Goal: Information Seeking & Learning: Understand process/instructions

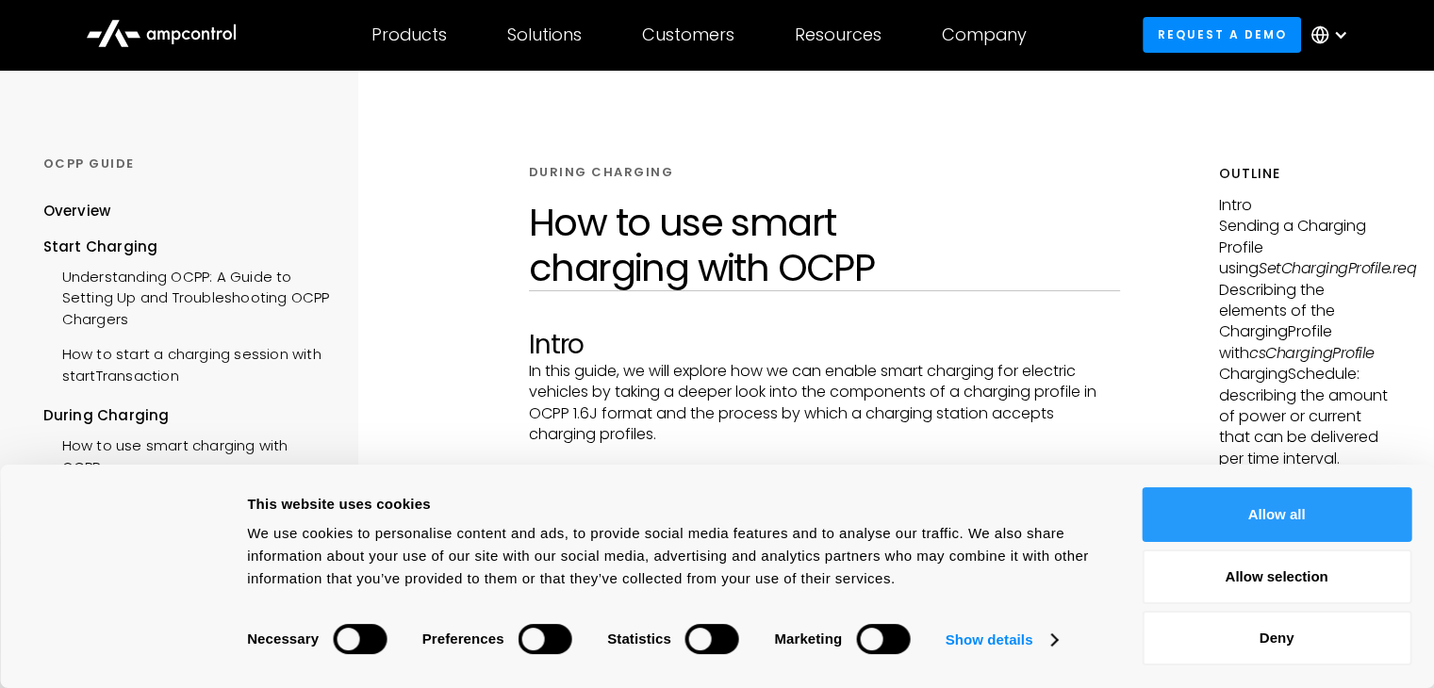
click at [1272, 504] on button "Allow all" at bounding box center [1277, 514] width 270 height 55
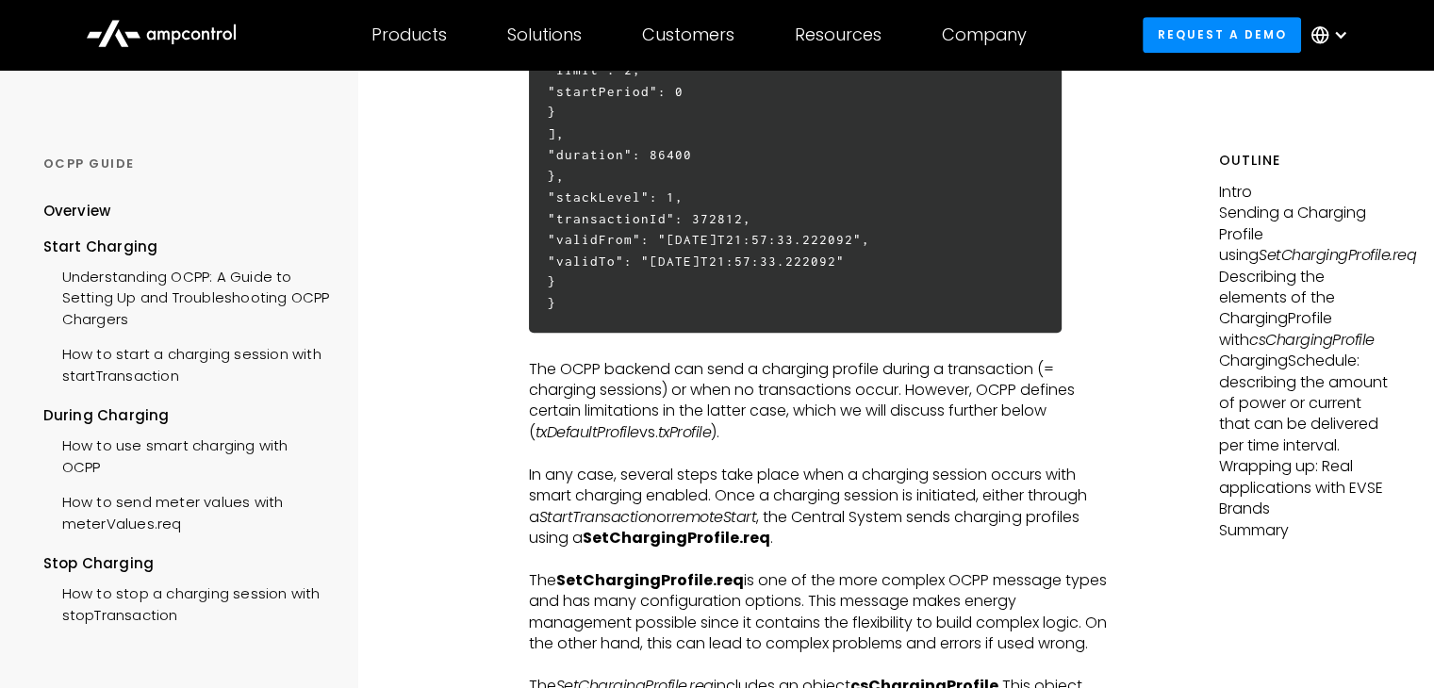
scroll to position [1320, 0]
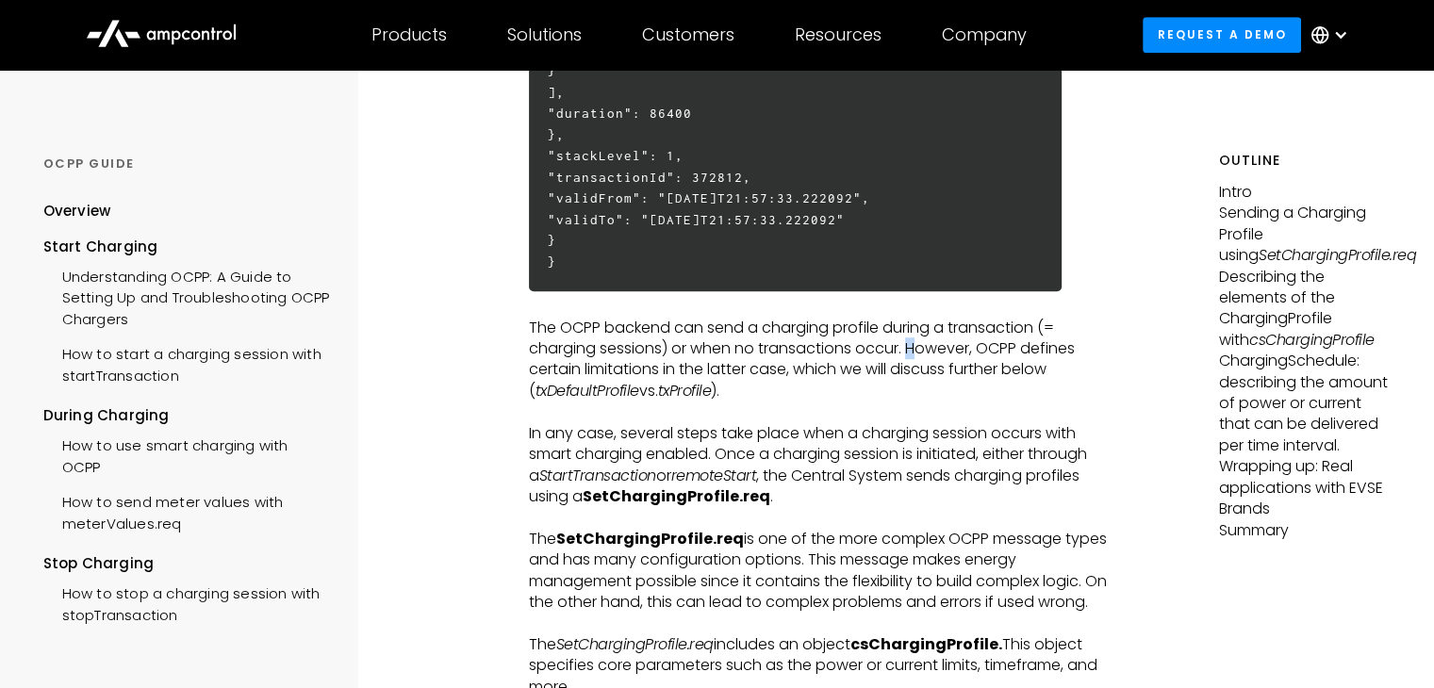
drag, startPoint x: 839, startPoint y: 348, endPoint x: 848, endPoint y: 355, distance: 12.1
click at [848, 355] on p "The OCPP backend can send a charging profile during a transaction (= charging s…" at bounding box center [824, 360] width 591 height 85
click at [844, 355] on p "The OCPP backend can send a charging profile during a transaction (= charging s…" at bounding box center [824, 360] width 591 height 85
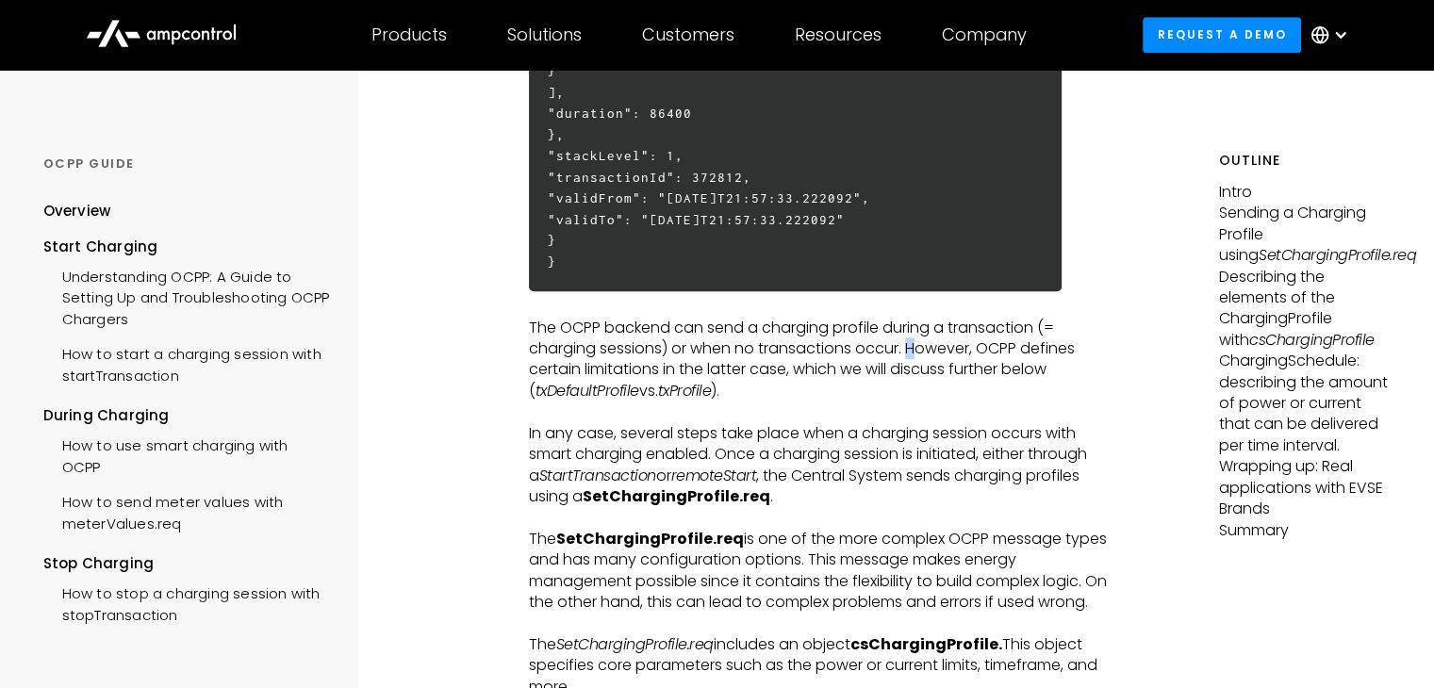
click at [850, 355] on p "The OCPP backend can send a charging profile during a transaction (= charging s…" at bounding box center [824, 360] width 591 height 85
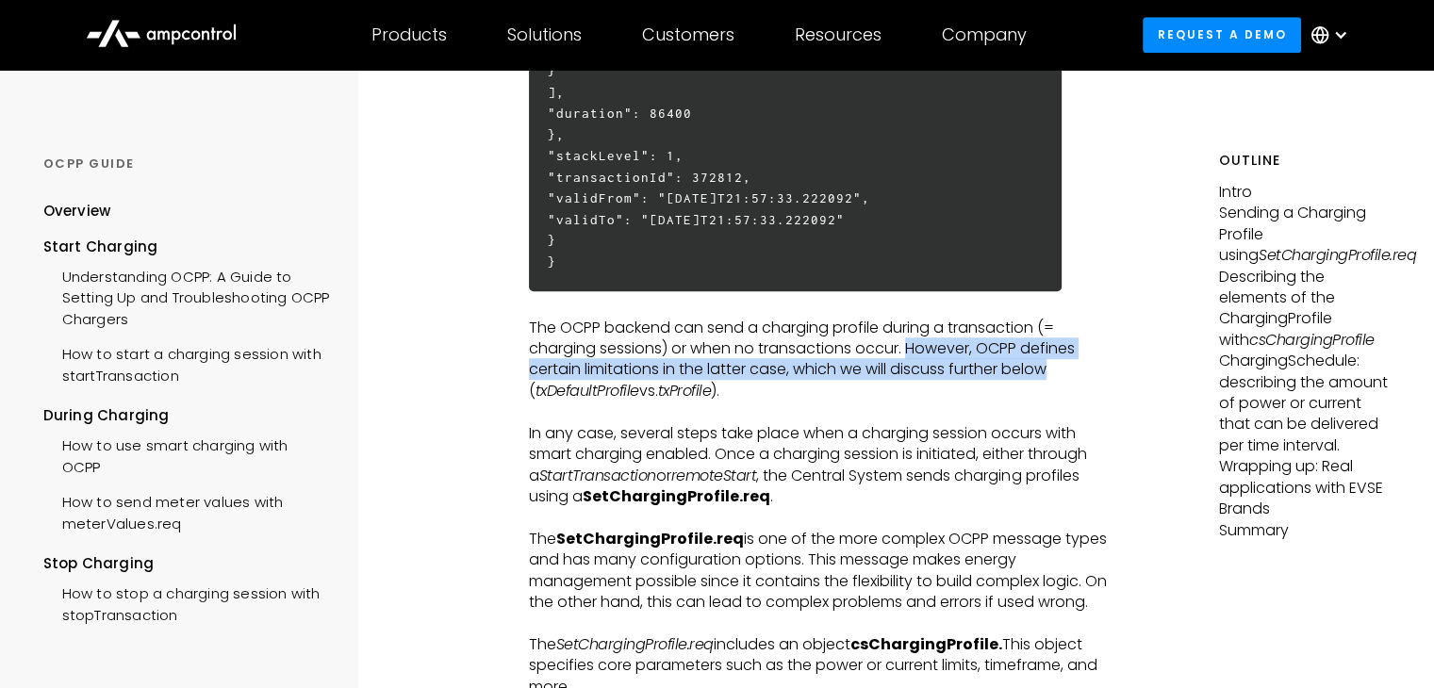
drag, startPoint x: 840, startPoint y: 355, endPoint x: 1003, endPoint y: 370, distance: 163.8
click at [1003, 370] on p "The OCPP backend can send a charging profile during a transaction (= charging s…" at bounding box center [824, 360] width 591 height 85
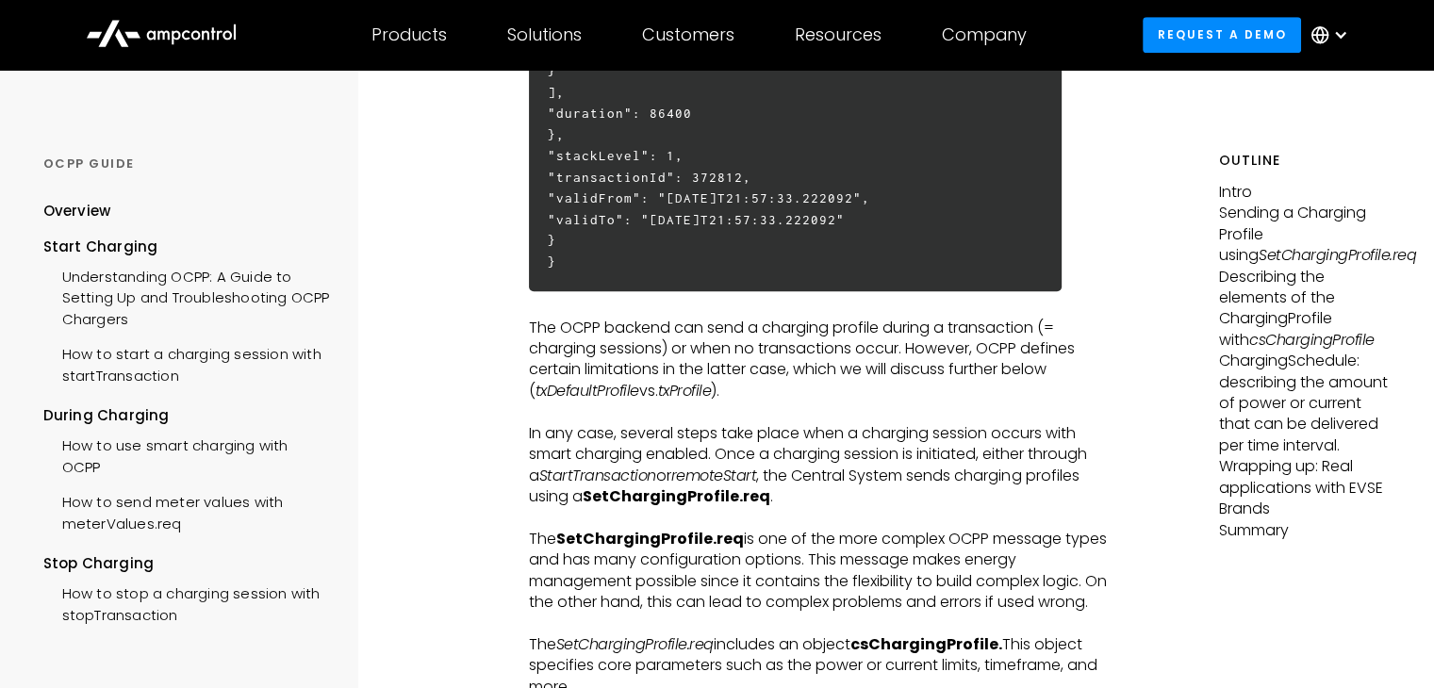
click at [765, 416] on p "‍" at bounding box center [824, 412] width 591 height 21
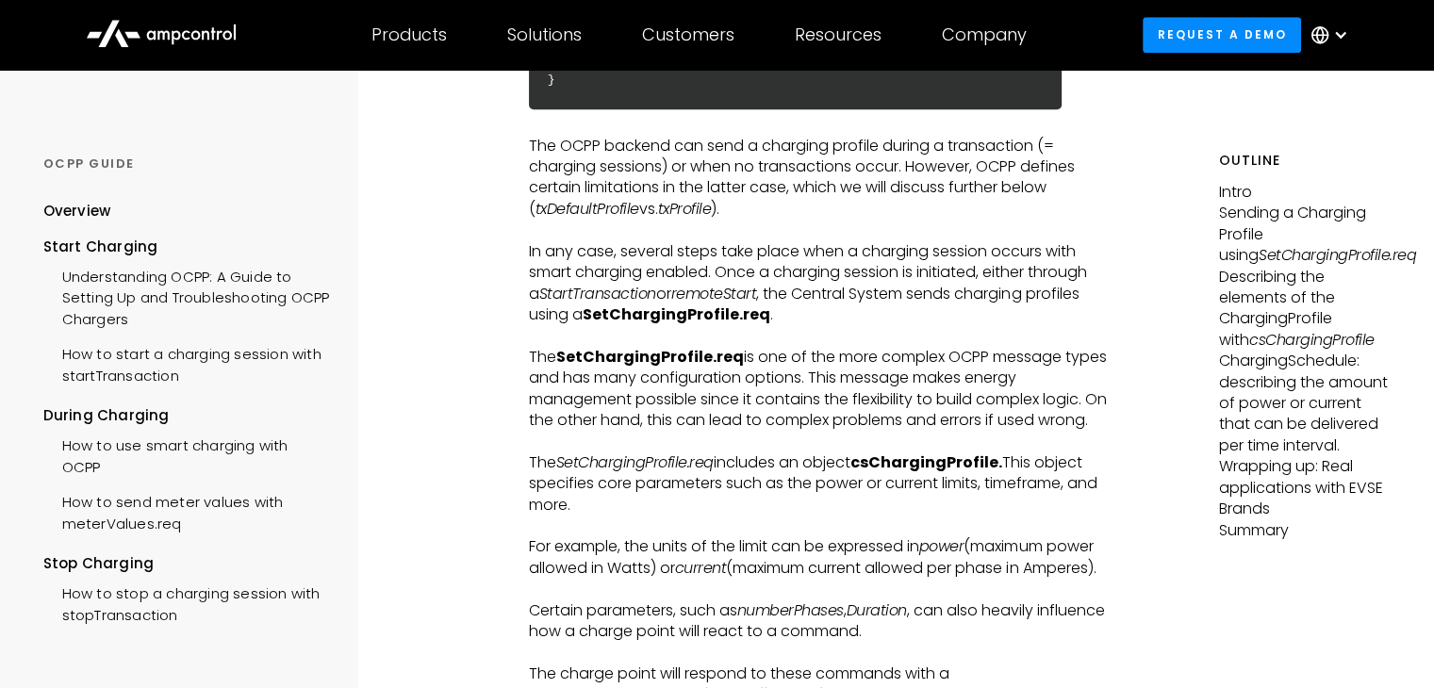
scroll to position [1508, 0]
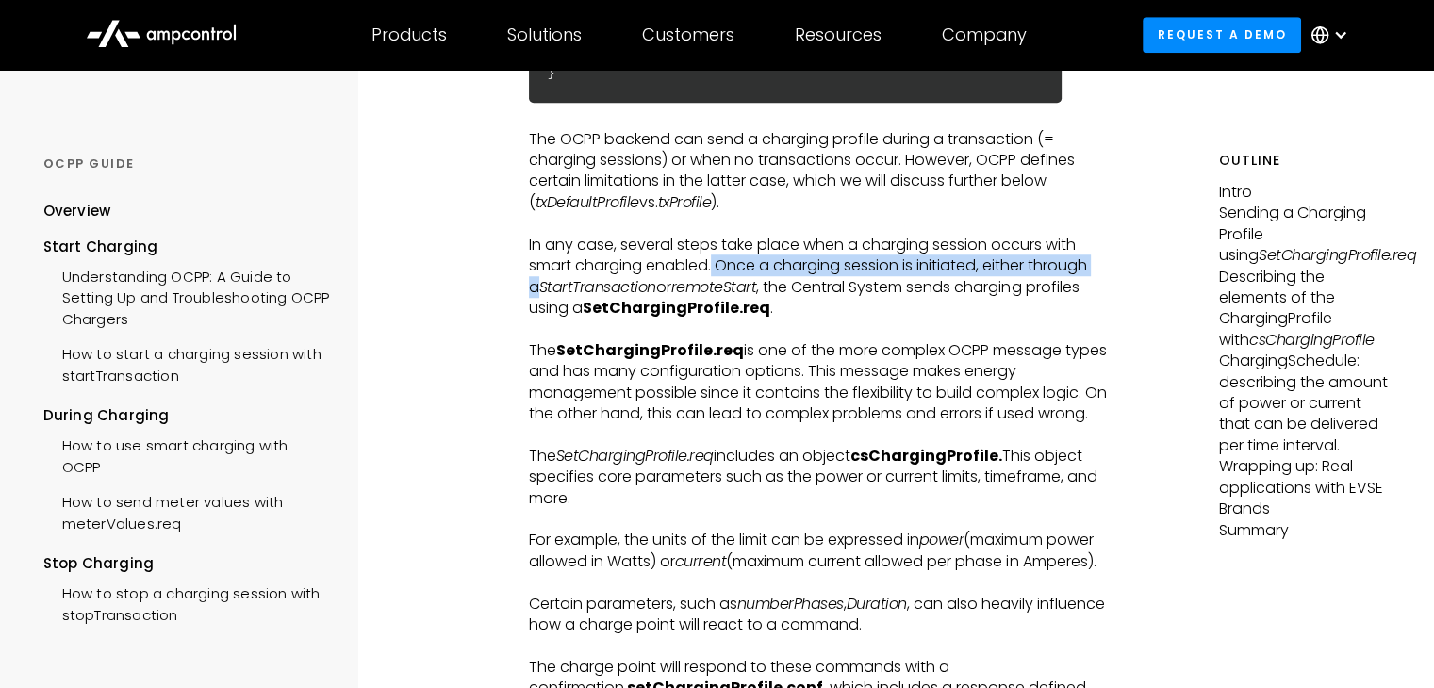
drag, startPoint x: 669, startPoint y: 272, endPoint x: 1063, endPoint y: 261, distance: 394.2
click at [1063, 261] on p "In any case, several steps take place when a charging session occurs with smart…" at bounding box center [824, 277] width 591 height 85
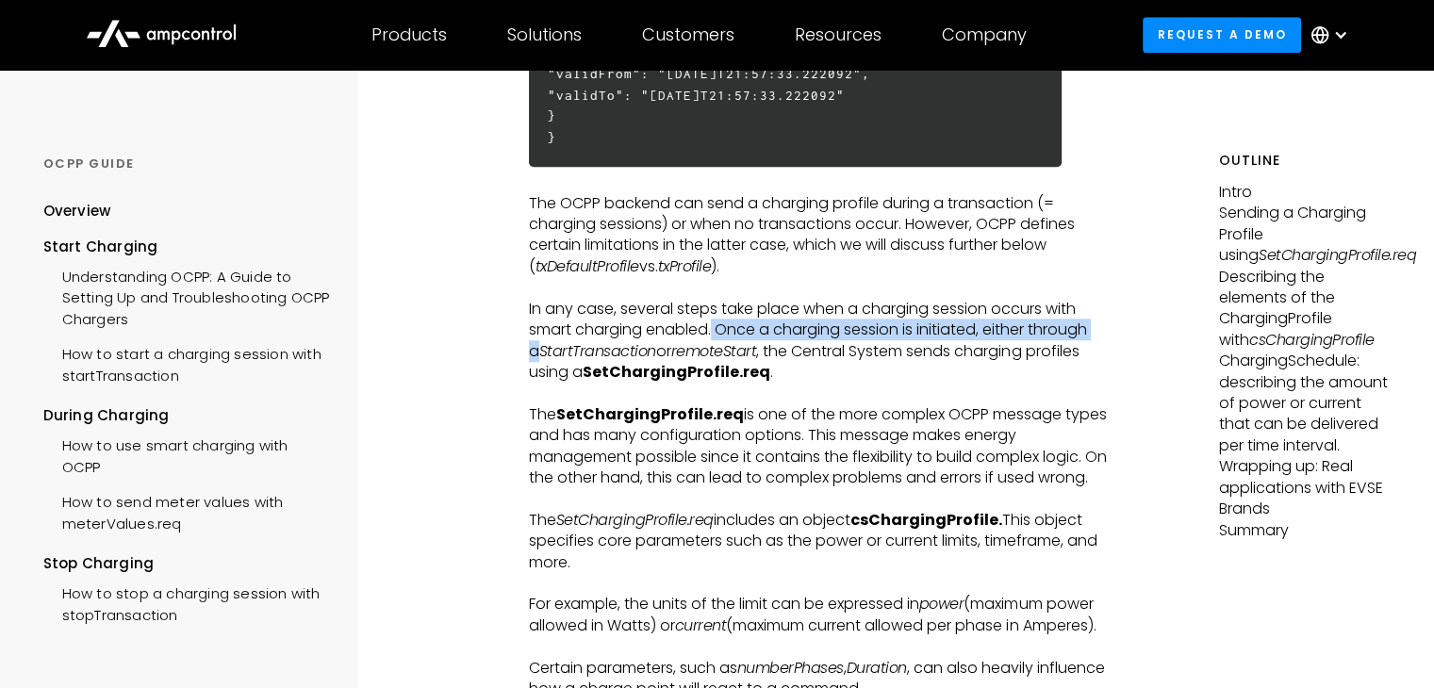
scroll to position [1414, 0]
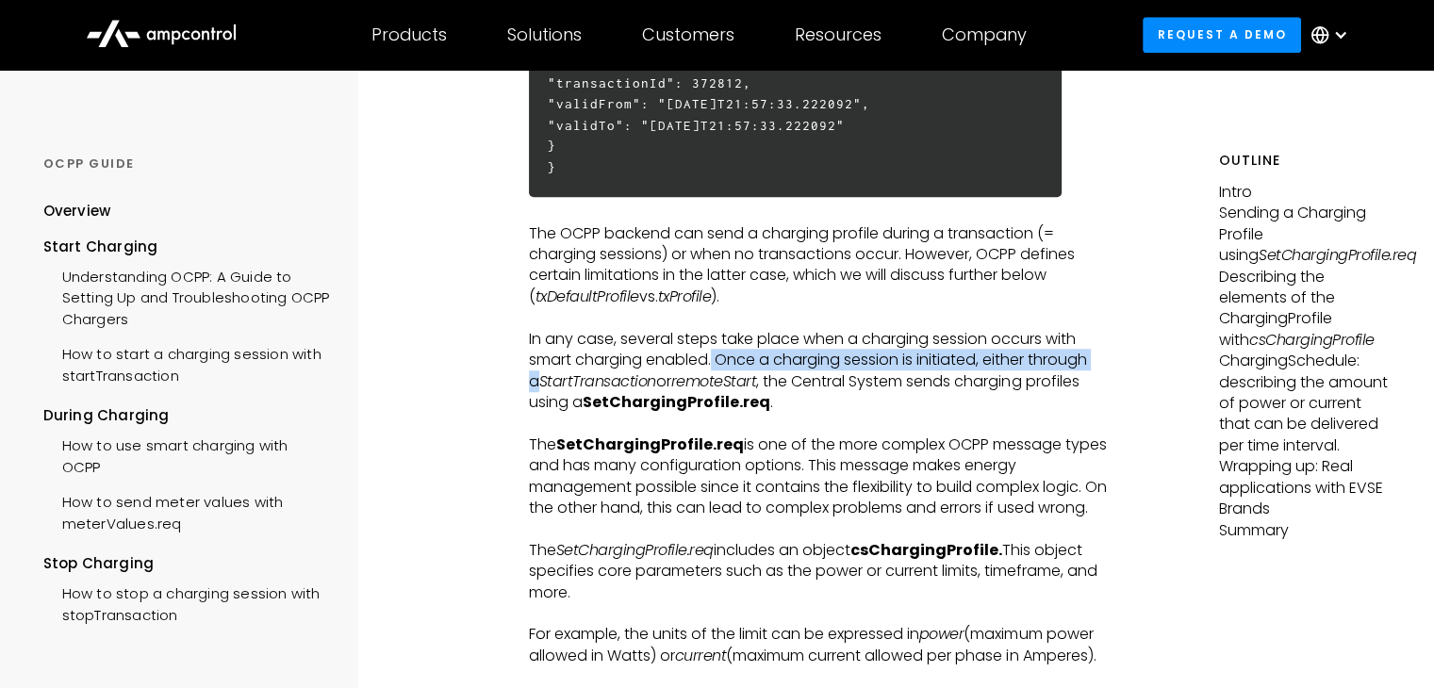
click at [830, 370] on p "In any case, several steps take place when a charging session occurs with smart…" at bounding box center [824, 371] width 591 height 85
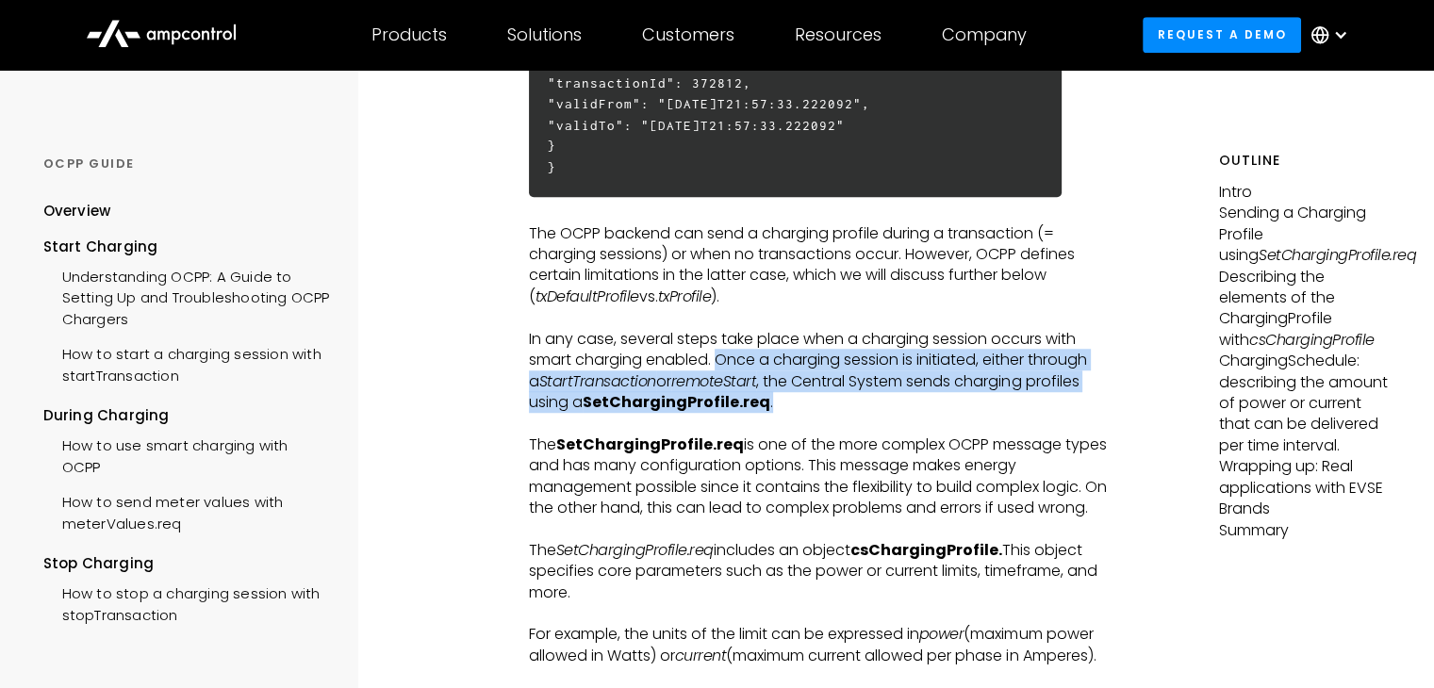
drag, startPoint x: 673, startPoint y: 363, endPoint x: 746, endPoint y: 404, distance: 83.6
click at [746, 404] on p "In any case, several steps take place when a charging session occurs with smart…" at bounding box center [824, 371] width 591 height 85
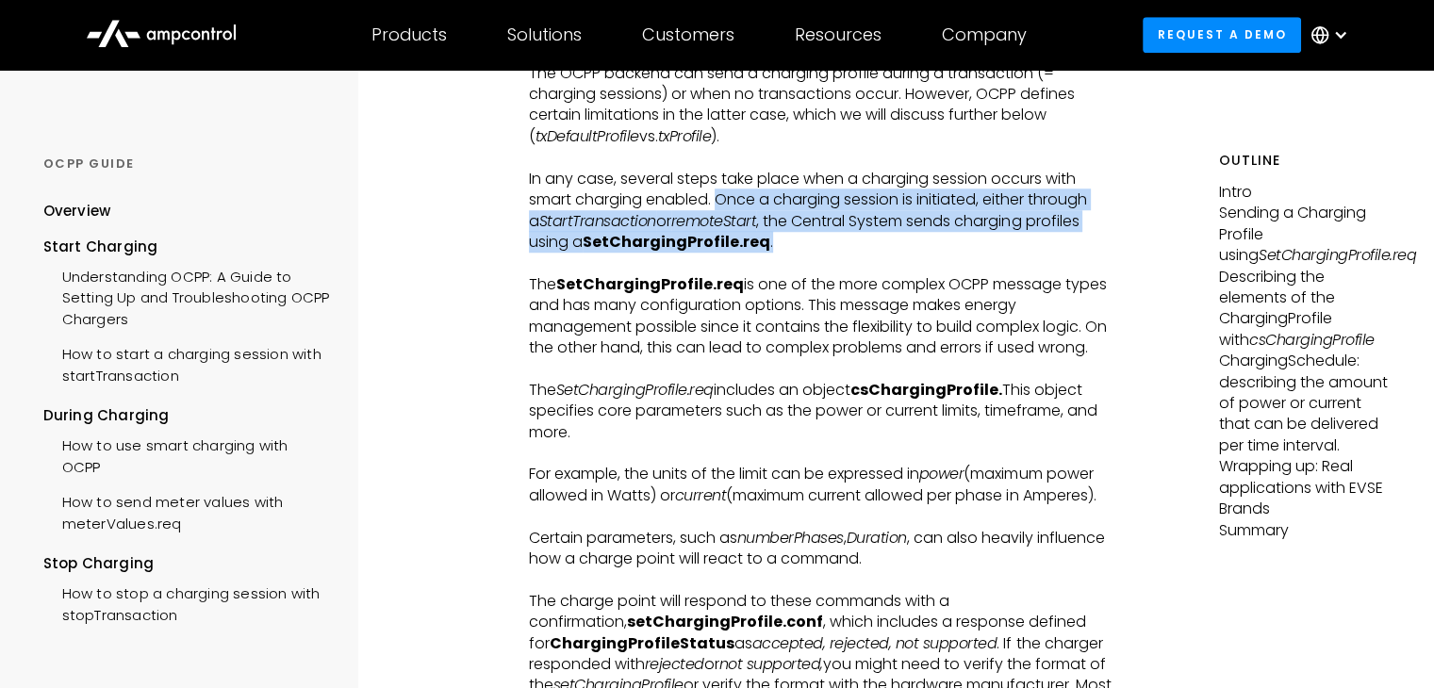
scroll to position [1603, 0]
